Goal: Information Seeking & Learning: Understand process/instructions

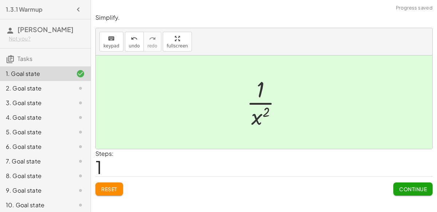
click at [426, 190] on span "Continue" at bounding box center [414, 189] width 28 height 7
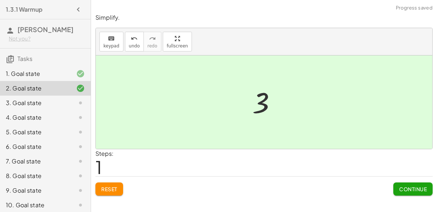
click at [416, 187] on span "Continue" at bounding box center [414, 189] width 28 height 7
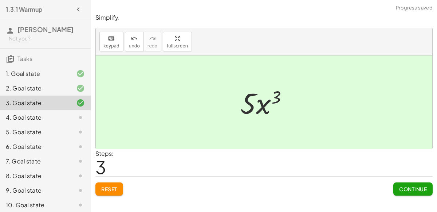
click at [413, 187] on span "Continue" at bounding box center [414, 189] width 28 height 7
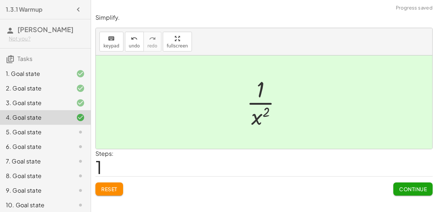
click at [418, 184] on button "Continue" at bounding box center [413, 188] width 39 height 13
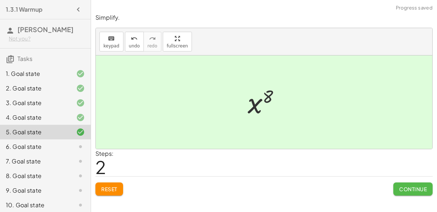
click at [415, 190] on span "Continue" at bounding box center [414, 189] width 28 height 7
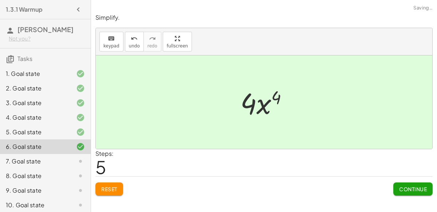
click at [417, 190] on span "Continue" at bounding box center [414, 189] width 28 height 7
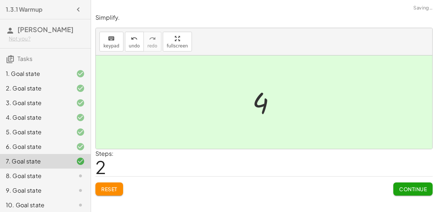
click at [418, 189] on span "Continue" at bounding box center [414, 189] width 28 height 7
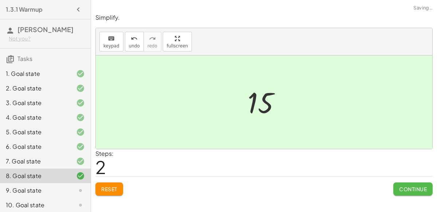
click at [410, 189] on span "Continue" at bounding box center [414, 189] width 28 height 7
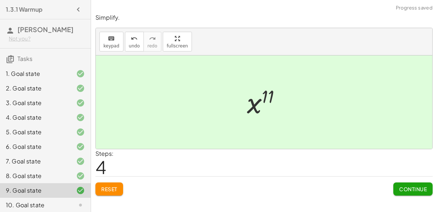
click at [417, 190] on span "Continue" at bounding box center [414, 189] width 28 height 7
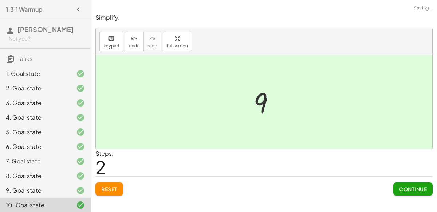
click at [418, 189] on span "Continue" at bounding box center [414, 189] width 28 height 7
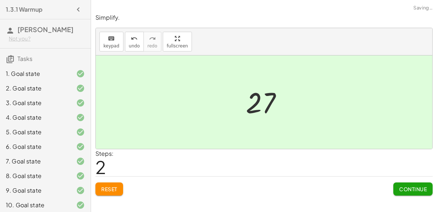
click at [412, 186] on span "Continue" at bounding box center [414, 189] width 28 height 7
click at [414, 190] on span "Continue" at bounding box center [414, 189] width 28 height 7
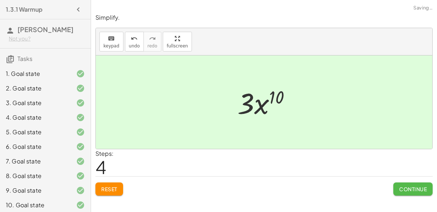
click at [403, 183] on button "Continue" at bounding box center [413, 188] width 39 height 13
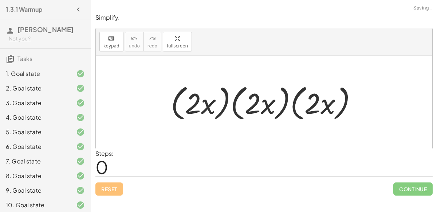
scroll to position [141, 0]
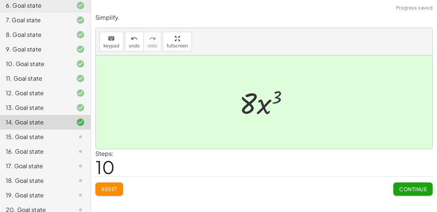
click at [416, 194] on button "Continue" at bounding box center [413, 188] width 39 height 13
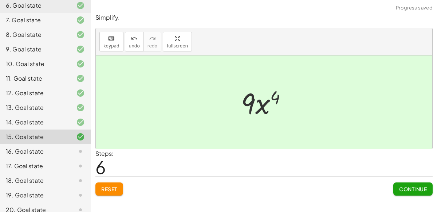
click at [416, 188] on span "Continue" at bounding box center [414, 189] width 28 height 7
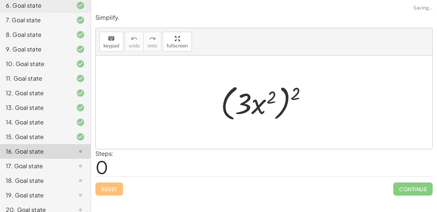
scroll to position [163, 0]
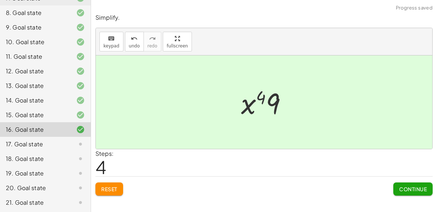
click at [414, 188] on span "Continue" at bounding box center [414, 189] width 28 height 7
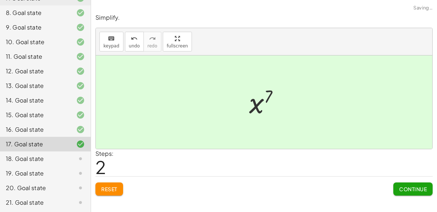
click at [409, 191] on span "Continue" at bounding box center [414, 189] width 28 height 7
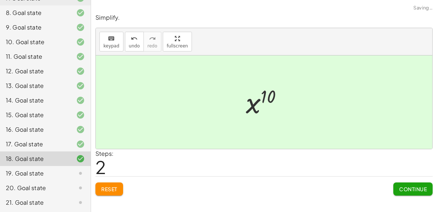
click at [410, 184] on button "Continue" at bounding box center [413, 188] width 39 height 13
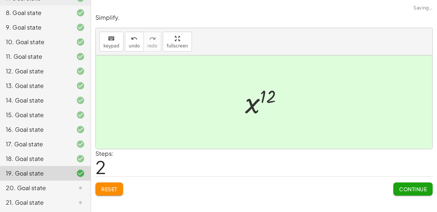
click at [414, 194] on button "Continue" at bounding box center [413, 188] width 39 height 13
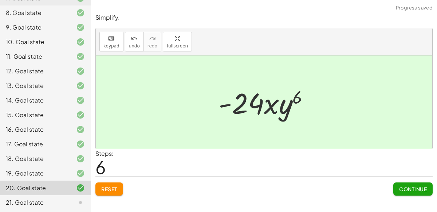
click at [417, 189] on span "Continue" at bounding box center [414, 189] width 28 height 7
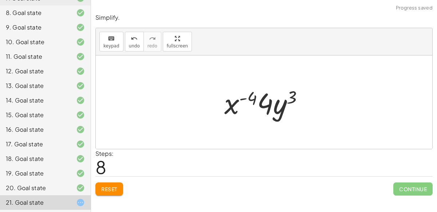
click at [115, 186] on span "Reset" at bounding box center [109, 189] width 16 height 7
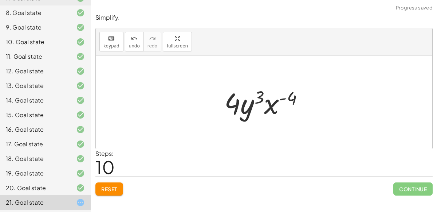
click at [106, 186] on span "Reset" at bounding box center [109, 189] width 16 height 7
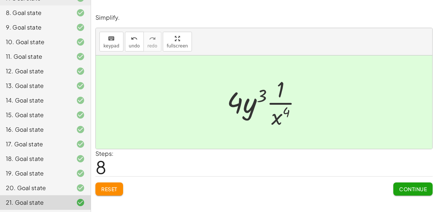
click at [104, 164] on span "8" at bounding box center [101, 167] width 11 height 22
click at [261, 166] on div "Steps: 8" at bounding box center [265, 162] width 338 height 27
click at [419, 183] on button "Continue" at bounding box center [413, 188] width 39 height 13
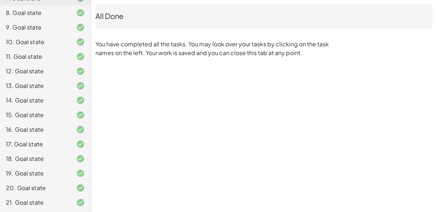
click at [126, 98] on div "1.3.1 Warmup [PERSON_NAME] Not you? Tasks 1. Goal state 2. Goal state 3. Goal s…" at bounding box center [218, 106] width 437 height 212
